Goal: Check status

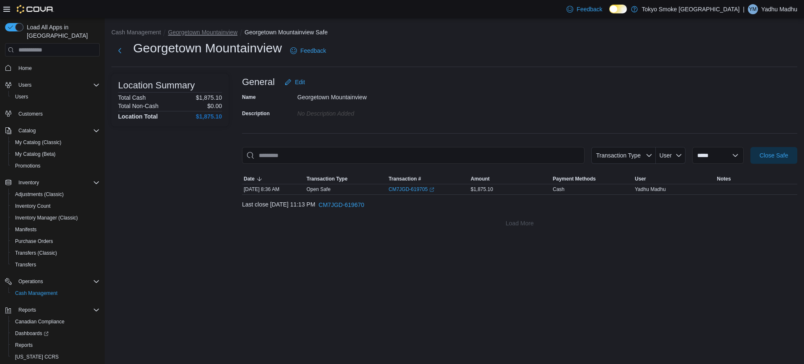
click at [204, 33] on button "Georgetown Mountainview" at bounding box center [203, 32] width 70 height 7
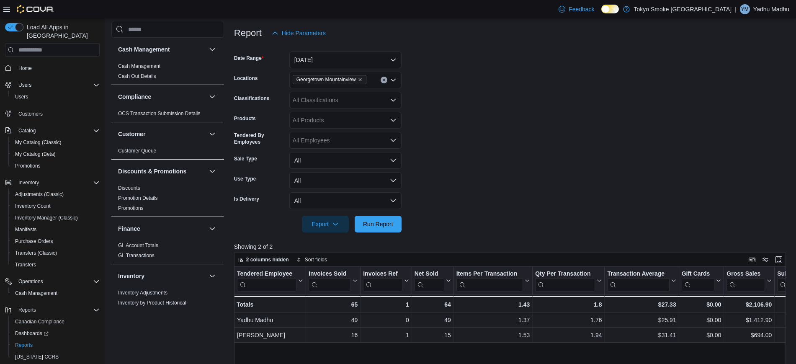
scroll to position [494, 0]
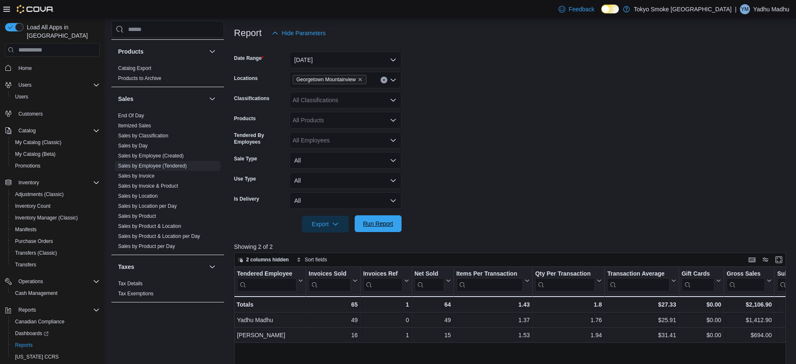
click at [395, 229] on span "Run Report" at bounding box center [378, 223] width 37 height 17
